Goal: Information Seeking & Learning: Learn about a topic

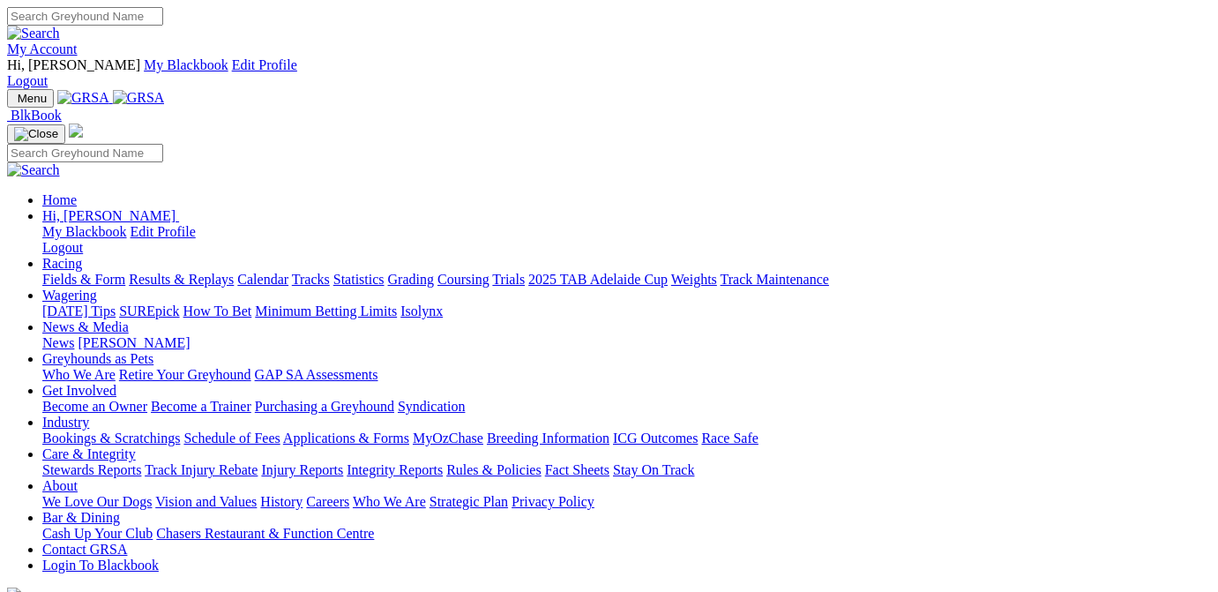
click at [204, 272] on link "Results & Replays" at bounding box center [181, 279] width 105 height 15
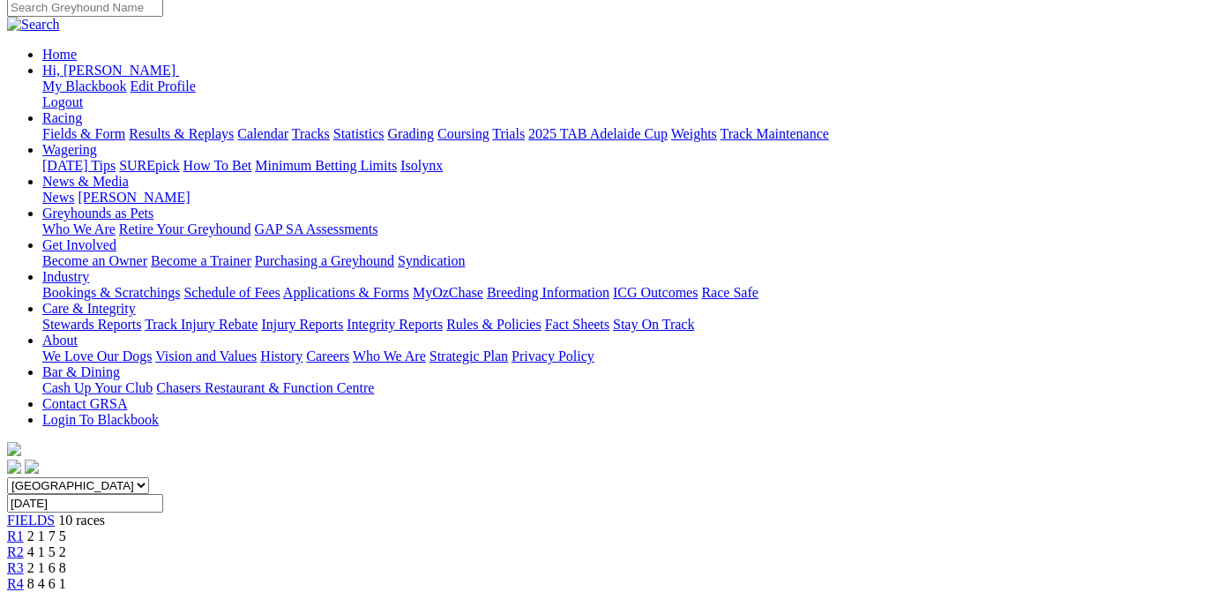
scroll to position [266, 0]
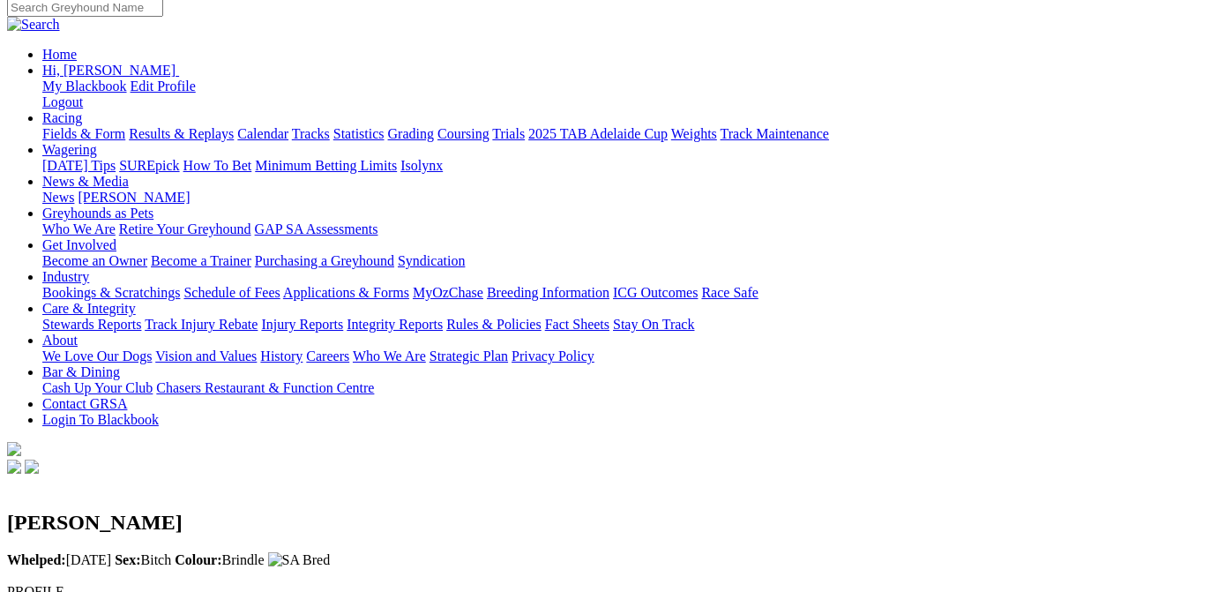
scroll to position [88, 0]
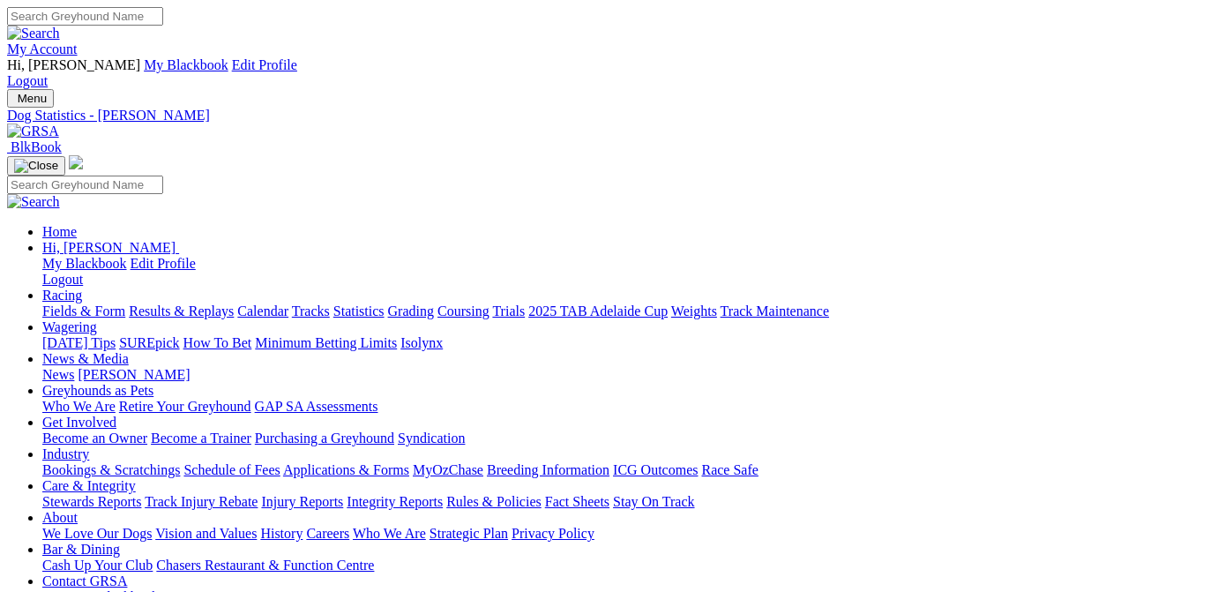
scroll to position [41, 0]
